Goal: Task Accomplishment & Management: Use online tool/utility

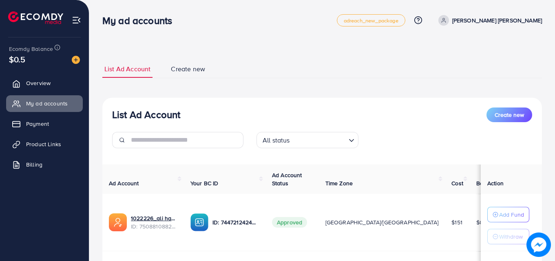
click at [18, 60] on span "$0.5" at bounding box center [17, 59] width 17 height 12
drag, startPoint x: 0, startPoint y: 0, endPoint x: 18, endPoint y: 60, distance: 62.0
click at [18, 60] on span "$0.5" at bounding box center [17, 59] width 17 height 12
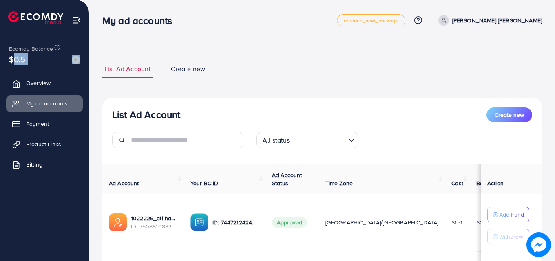
drag, startPoint x: 18, startPoint y: 60, endPoint x: 63, endPoint y: 70, distance: 46.4
click at [63, 70] on div "Ecomdy Balance $0.5" at bounding box center [45, 55] width 76 height 34
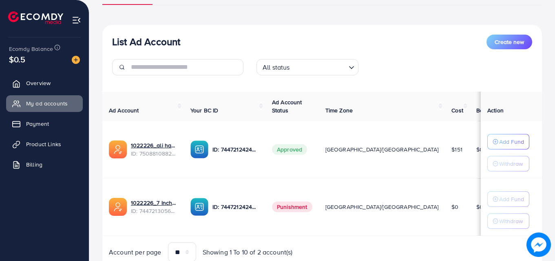
scroll to position [106, 0]
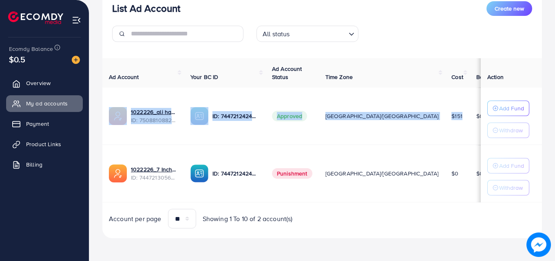
drag, startPoint x: 414, startPoint y: 113, endPoint x: 148, endPoint y: 131, distance: 267.2
click at [119, 117] on tr "1022226_ali hassan_1748281284297 ID: 7508810882194128913 ID: 744721242463114035…" at bounding box center [333, 116] width 463 height 57
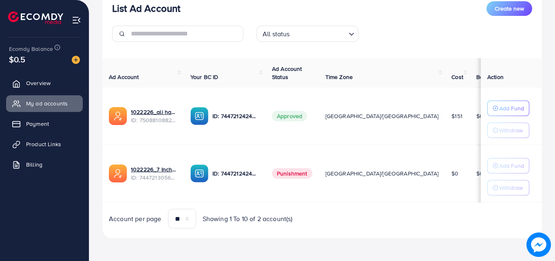
click at [177, 153] on td "1022226_7 Inche Oil_1733939419628 ID: 7447213056566034448" at bounding box center [143, 173] width 82 height 57
